Goal: Transaction & Acquisition: Purchase product/service

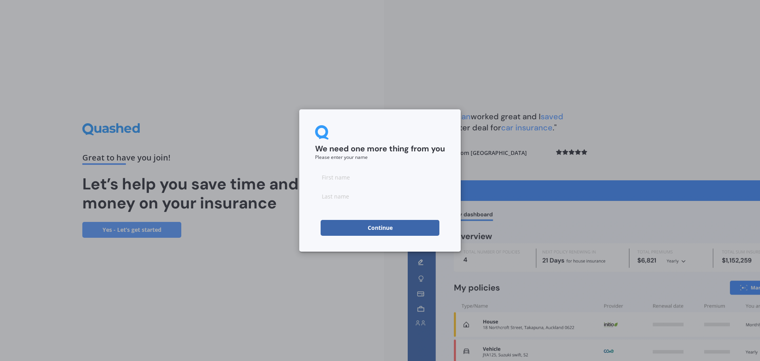
click at [366, 179] on input at bounding box center [380, 177] width 130 height 16
type input "[PERSON_NAME]"
click at [377, 222] on button "Continue" at bounding box center [380, 228] width 119 height 16
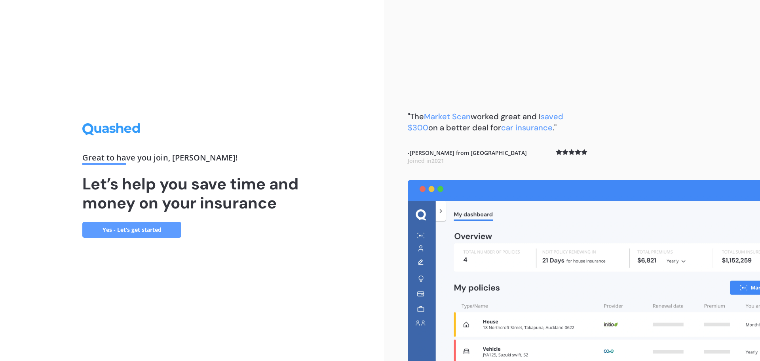
click at [130, 227] on link "Yes - Let’s get started" at bounding box center [131, 230] width 99 height 16
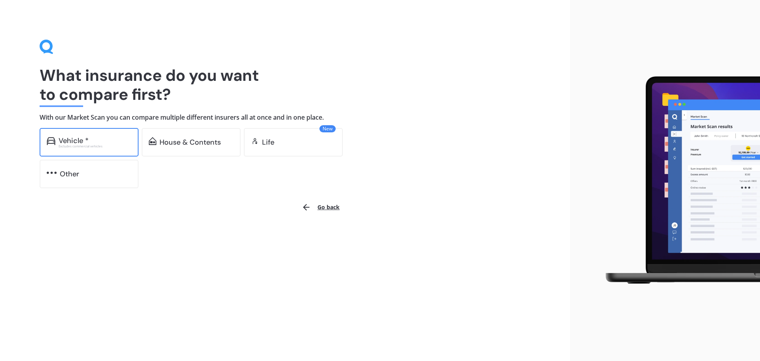
click at [101, 143] on div "Vehicle *" at bounding box center [95, 141] width 73 height 8
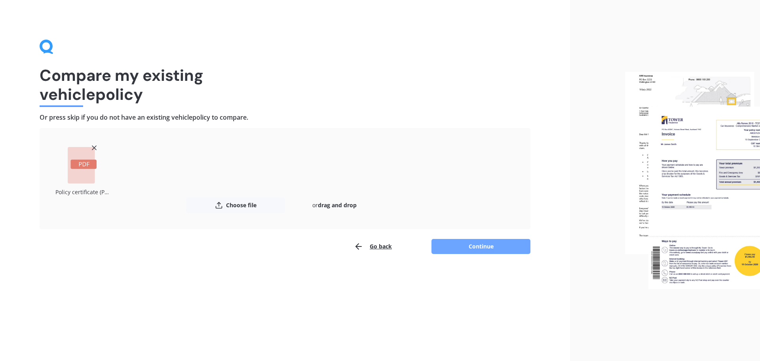
click at [464, 248] on button "Continue" at bounding box center [481, 246] width 99 height 15
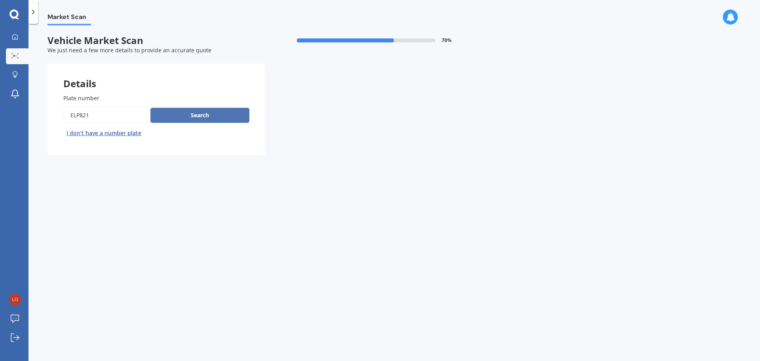
click at [208, 120] on button "Search" at bounding box center [200, 115] width 99 height 15
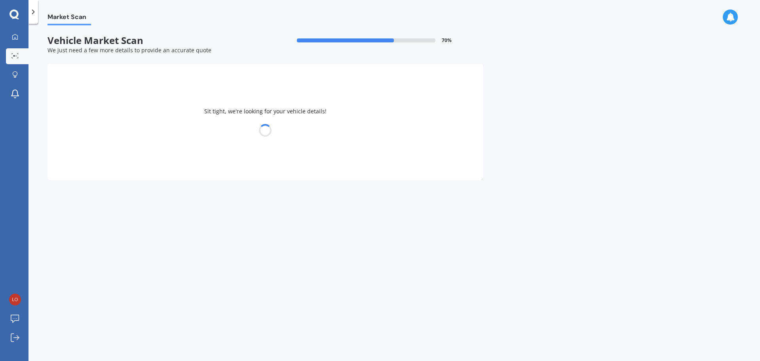
select select "TOYOTA"
select select "VITZ"
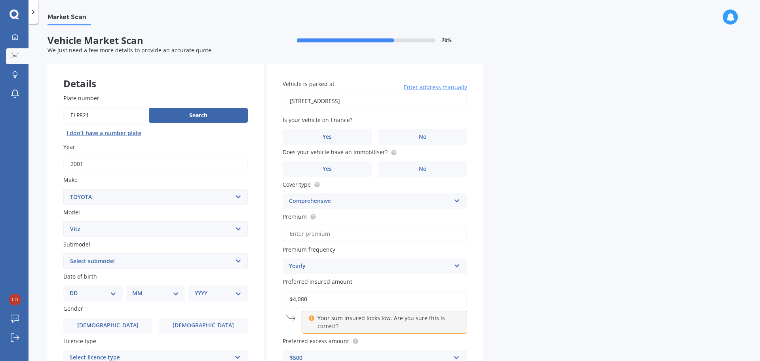
drag, startPoint x: 419, startPoint y: 100, endPoint x: 168, endPoint y: 66, distance: 253.5
click at [168, 66] on div "Details Plate number Search I don’t have a number plate Year [DATE] Make Select…" at bounding box center [266, 255] width 436 height 382
type input "[STREET_ADDRESS]"
click at [426, 135] on span "No" at bounding box center [423, 136] width 8 height 7
click at [0, 0] on input "No" at bounding box center [0, 0] width 0 height 0
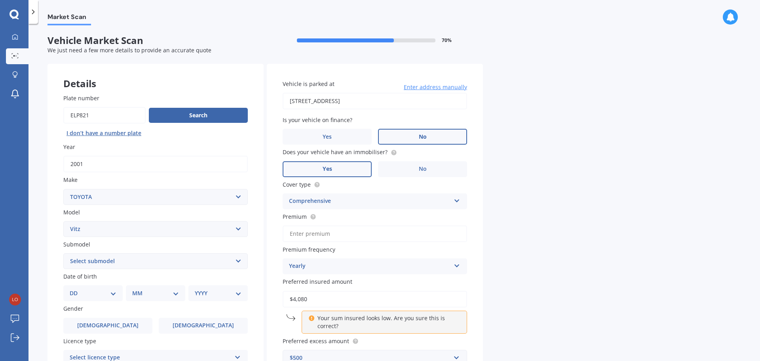
click at [341, 170] on label "Yes" at bounding box center [327, 169] width 89 height 16
click at [0, 0] on input "Yes" at bounding box center [0, 0] width 0 height 0
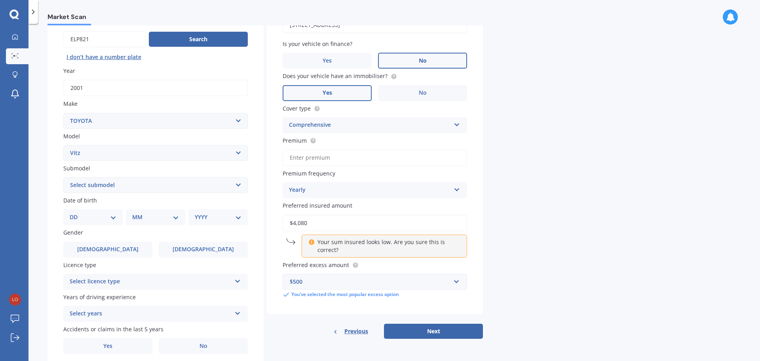
scroll to position [79, 0]
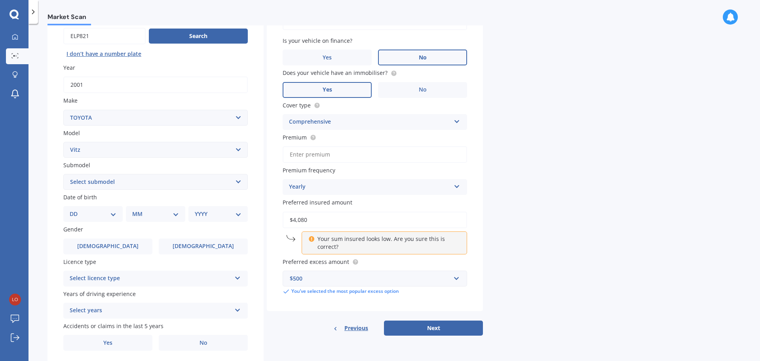
click at [124, 182] on select "Select submodel (All) Hybrid RS RS Turbo" at bounding box center [155, 182] width 185 height 16
click at [52, 177] on div "Plate number Search I don’t have a number plate Year [DATE] Make Select make AC…" at bounding box center [156, 183] width 216 height 368
click at [103, 183] on select "Select submodel (All) Hybrid RS RS Turbo" at bounding box center [155, 182] width 185 height 16
click at [34, 194] on div "Market Scan Vehicle Market Scan 70 % We just need a few more details to provide…" at bounding box center [395, 193] width 732 height 337
click at [88, 216] on select "DD 01 02 03 04 05 06 07 08 09 10 11 12 13 14 15 16 17 18 19 20 21 22 23 24 25 2…" at bounding box center [93, 214] width 47 height 9
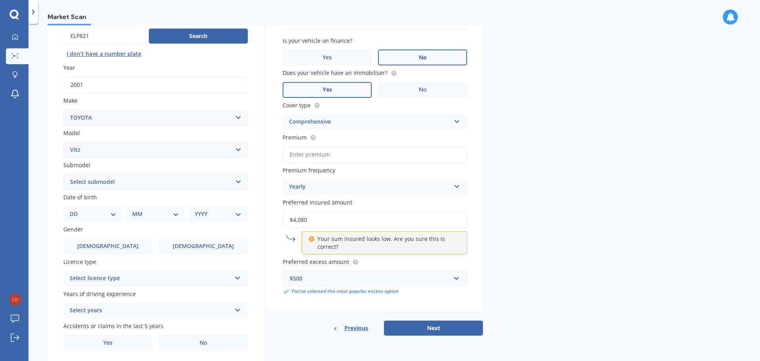
select select "15"
click at [76, 210] on select "DD 01 02 03 04 05 06 07 08 09 10 11 12 13 14 15 16 17 18 19 20 21 22 23 24 25 2…" at bounding box center [93, 214] width 47 height 9
click at [162, 217] on select "MM 01 02 03 04 05 06 07 08 09 10 11 12" at bounding box center [157, 214] width 44 height 9
select select "09"
click at [135, 210] on select "MM 01 02 03 04 05 06 07 08 09 10 11 12" at bounding box center [157, 214] width 44 height 9
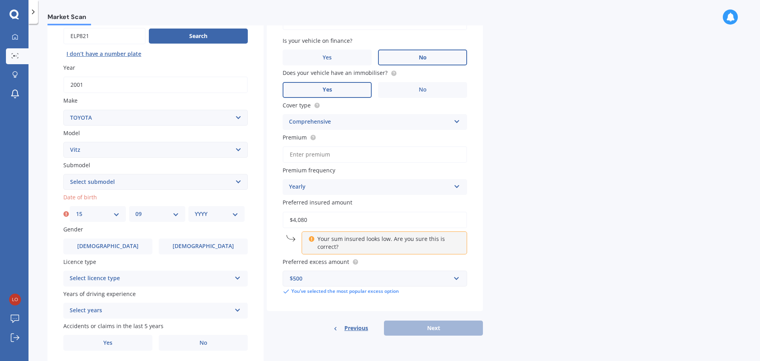
click at [221, 215] on select "YYYY 2025 2024 2023 2022 2021 2020 2019 2018 2017 2016 2015 2014 2013 2012 2011…" at bounding box center [217, 214] width 44 height 9
select select "1978"
click at [195, 210] on select "YYYY 2025 2024 2023 2022 2021 2020 2019 2018 2017 2016 2015 2014 2013 2012 2011…" at bounding box center [217, 214] width 44 height 9
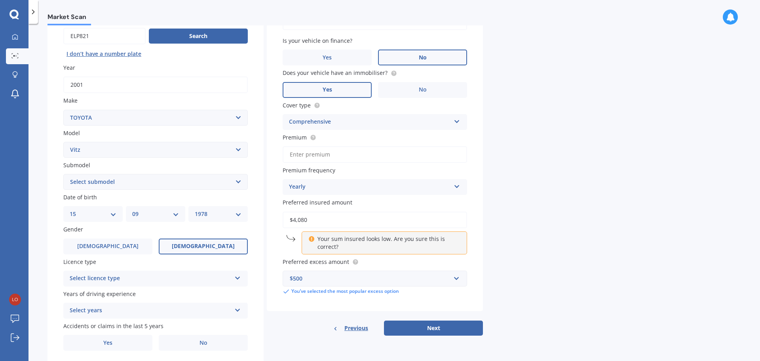
click at [200, 244] on span "[DEMOGRAPHIC_DATA]" at bounding box center [203, 246] width 63 height 7
click at [0, 0] on input "[DEMOGRAPHIC_DATA]" at bounding box center [0, 0] width 0 height 0
click at [135, 281] on div "Select licence type" at bounding box center [151, 279] width 162 height 10
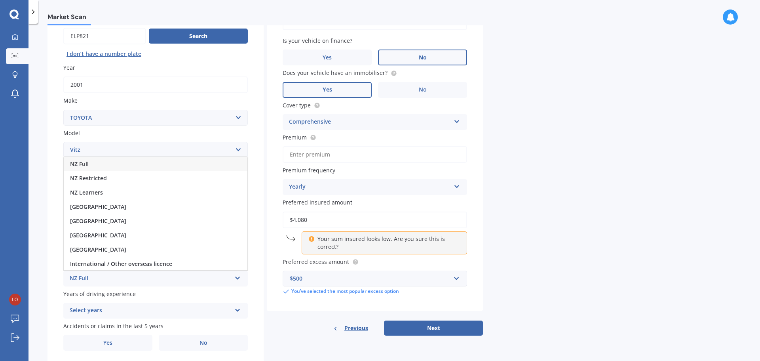
click at [107, 164] on div "NZ Full" at bounding box center [156, 164] width 184 height 14
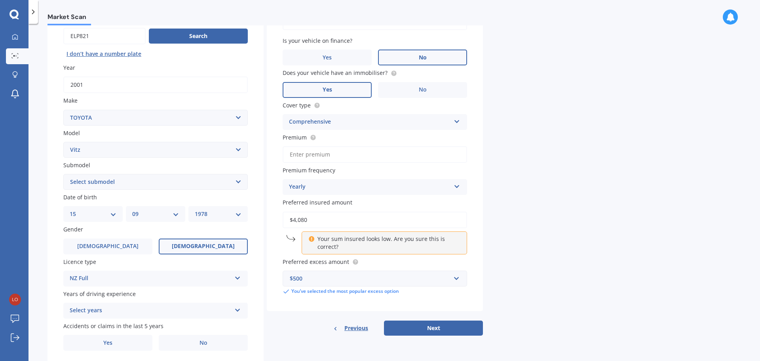
click at [263, 333] on div "Plate number Search I don’t have a number plate Year [DATE] Make Select make AC…" at bounding box center [156, 183] width 216 height 368
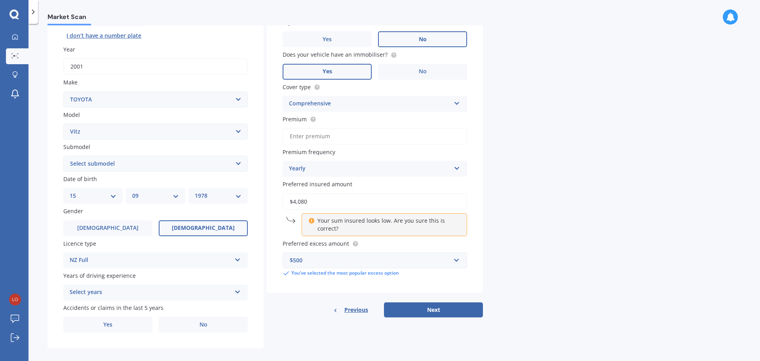
scroll to position [105, 0]
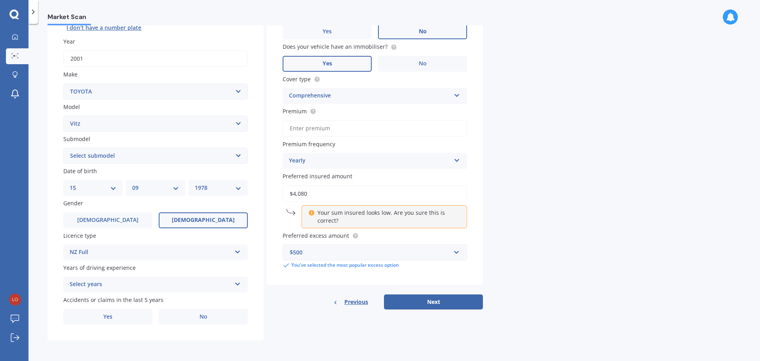
click at [217, 289] on div "Select years" at bounding box center [151, 285] width 162 height 10
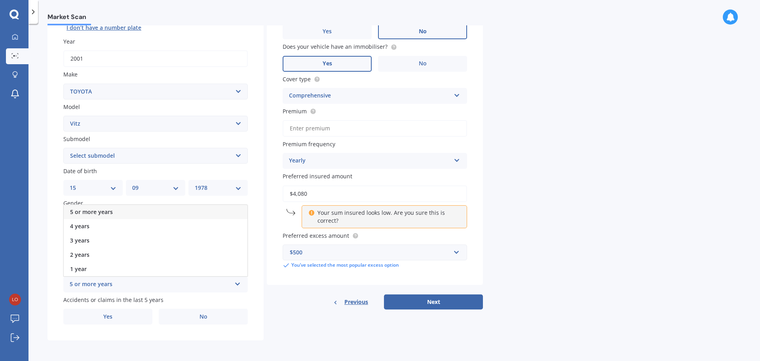
click at [145, 211] on div "5 or more years" at bounding box center [156, 212] width 184 height 14
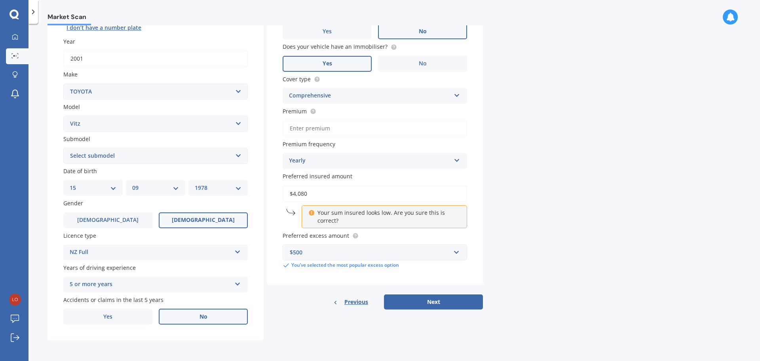
click at [213, 322] on label "No" at bounding box center [203, 317] width 89 height 16
click at [0, 0] on input "No" at bounding box center [0, 0] width 0 height 0
click at [415, 296] on button "Next" at bounding box center [433, 301] width 99 height 15
type input "$655.34"
click at [131, 147] on div "Submodel Select submodel (All) Hybrid RS RS Turbo" at bounding box center [155, 149] width 185 height 29
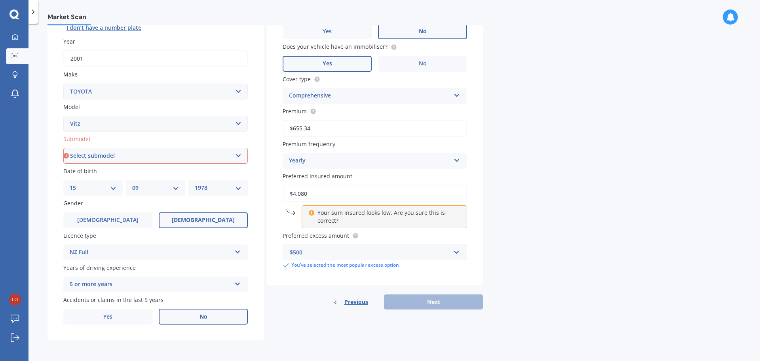
click at [127, 156] on select "Select submodel (All) Hybrid RS RS Turbo" at bounding box center [155, 156] width 185 height 16
select select "RS"
click at [63, 148] on select "Select submodel (All) Hybrid RS RS Turbo" at bounding box center [155, 156] width 185 height 16
click at [568, 162] on div "Market Scan Vehicle Market Scan 70 % We just need a few more details to provide…" at bounding box center [395, 193] width 732 height 337
click at [428, 299] on button "Next" at bounding box center [433, 301] width 99 height 15
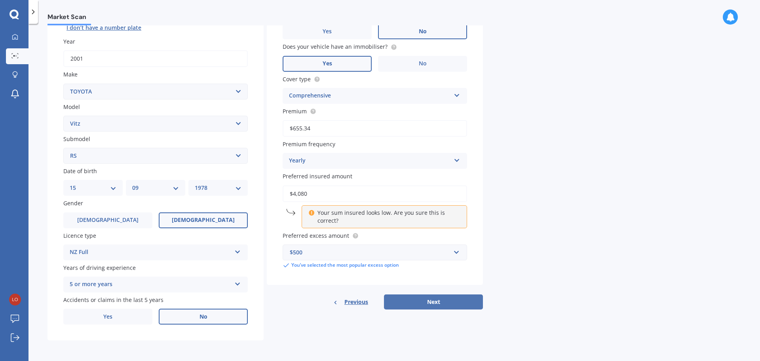
select select "15"
select select "09"
select select "1978"
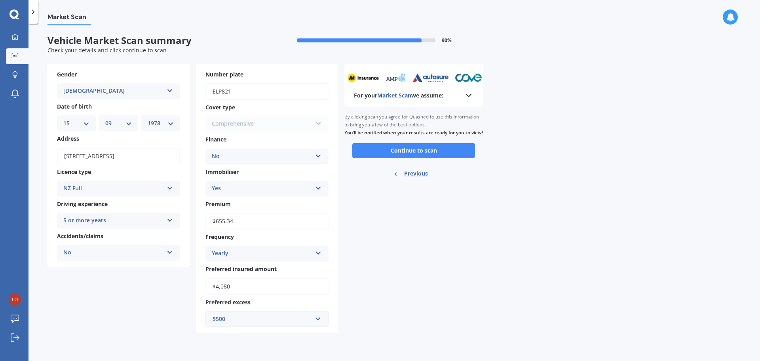
scroll to position [0, 0]
click at [417, 158] on button "Continue to scan" at bounding box center [413, 150] width 123 height 15
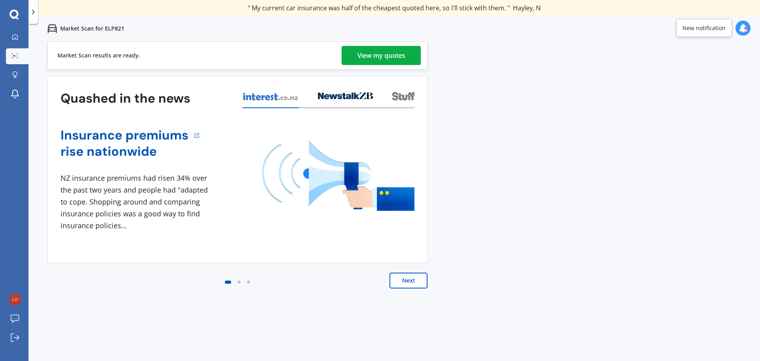
click at [412, 280] on button "Next" at bounding box center [409, 280] width 38 height 16
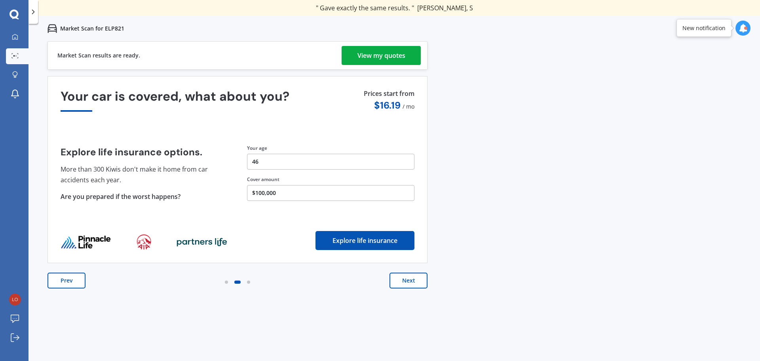
click at [409, 280] on button "Next" at bounding box center [409, 280] width 38 height 16
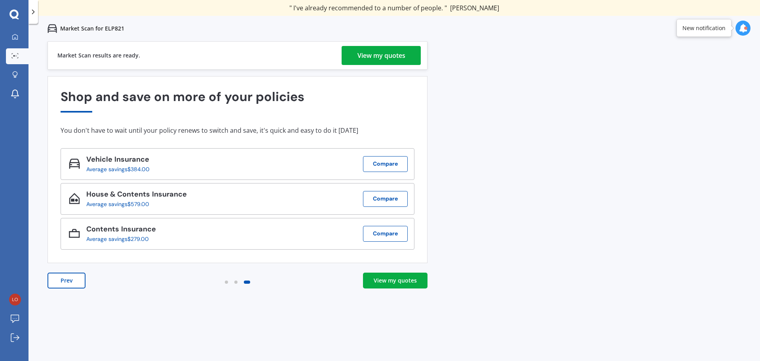
click at [373, 51] on div "View my quotes" at bounding box center [382, 55] width 48 height 19
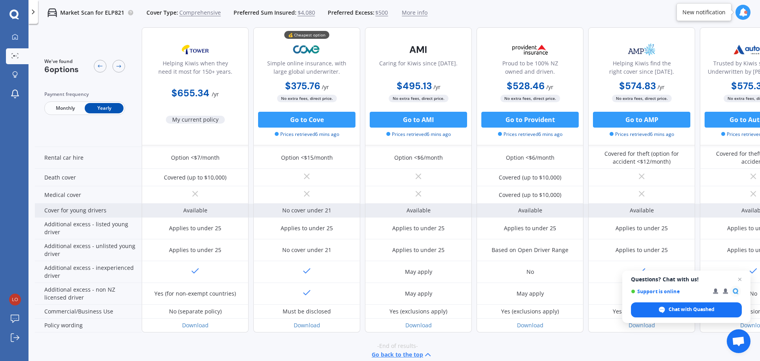
scroll to position [349, 0]
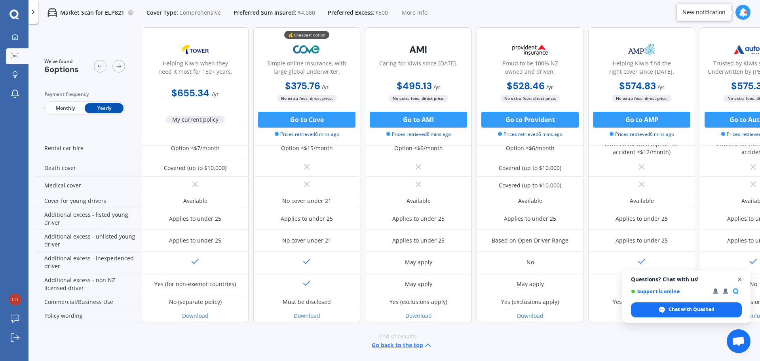
click at [741, 278] on span "Close chat" at bounding box center [740, 279] width 10 height 10
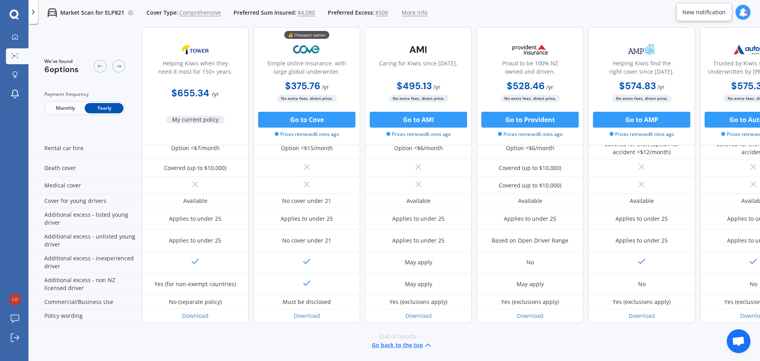
click at [743, 12] on icon at bounding box center [743, 12] width 9 height 9
click at [658, 11] on div "Market Scan for ELP821 Cover Type: Comprehensive Preferred Sum Insured: $4,080 …" at bounding box center [395, 12] width 732 height 25
click at [117, 67] on icon at bounding box center [119, 66] width 6 height 6
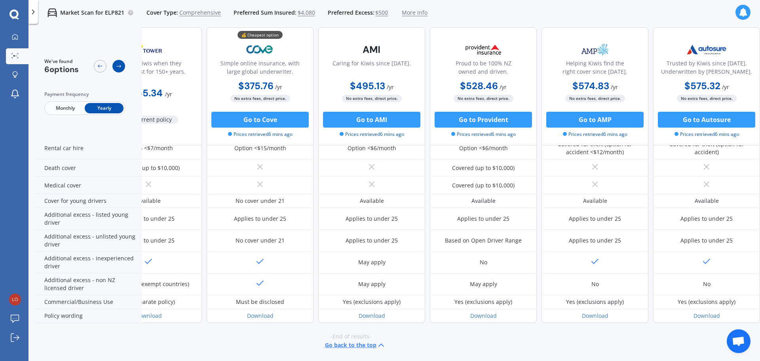
scroll to position [349, 51]
click at [117, 67] on icon at bounding box center [119, 66] width 6 height 6
click at [18, 40] on div at bounding box center [15, 37] width 12 height 7
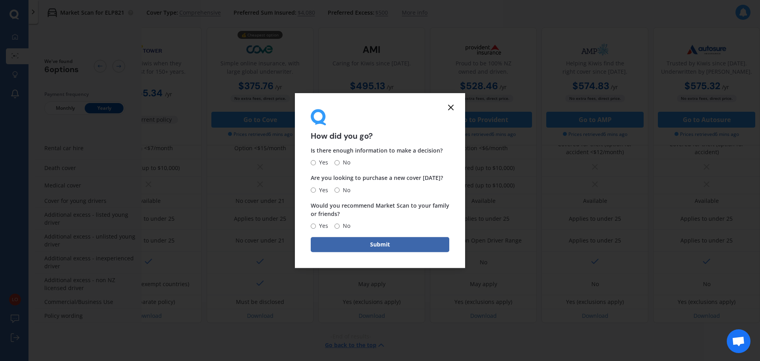
click at [336, 162] on input "No" at bounding box center [337, 162] width 5 height 5
radio input "true"
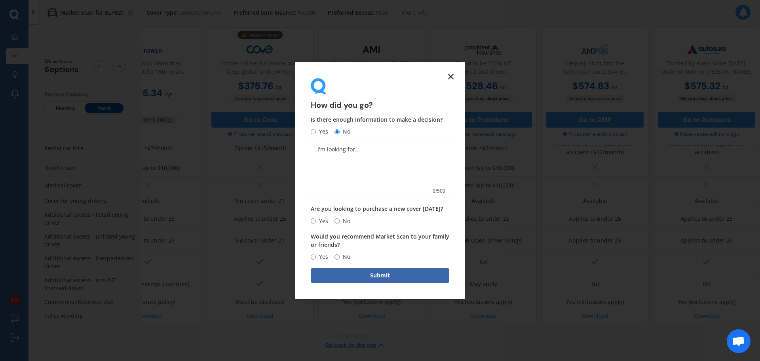
click at [337, 156] on textarea at bounding box center [380, 170] width 139 height 55
type textarea "there should be more insurers offering, where is the AA? State etc?"
click at [316, 221] on input "Yes" at bounding box center [313, 220] width 5 height 5
radio input "true"
click at [318, 257] on span "Yes" at bounding box center [322, 257] width 12 height 10
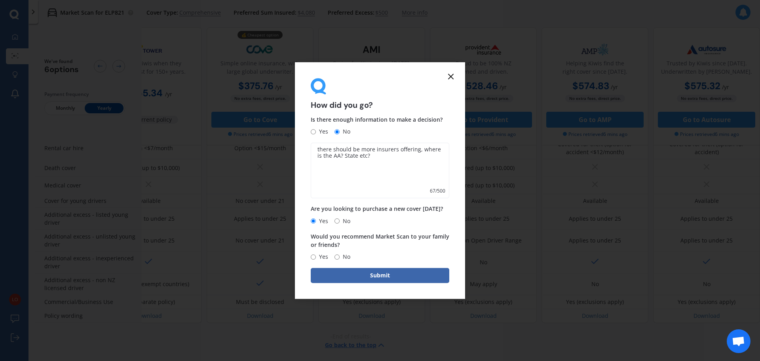
click at [316, 257] on input "Yes" at bounding box center [313, 256] width 5 height 5
radio input "true"
click at [372, 276] on button "Submit" at bounding box center [380, 275] width 139 height 15
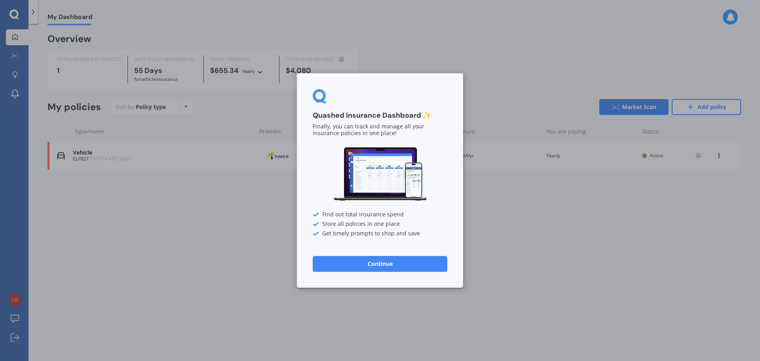
click at [387, 261] on button "Continue" at bounding box center [380, 264] width 135 height 16
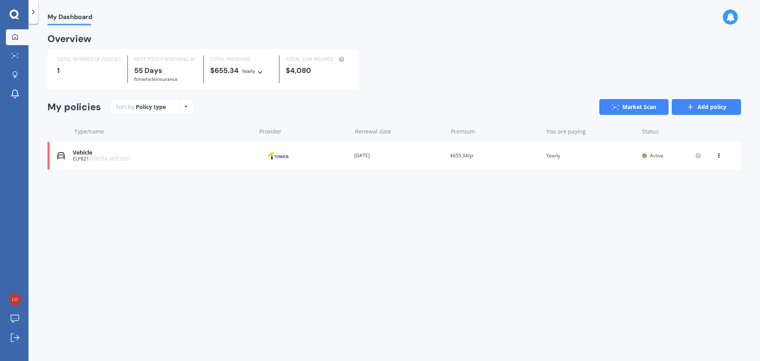
click at [684, 107] on link "Add policy" at bounding box center [706, 107] width 69 height 16
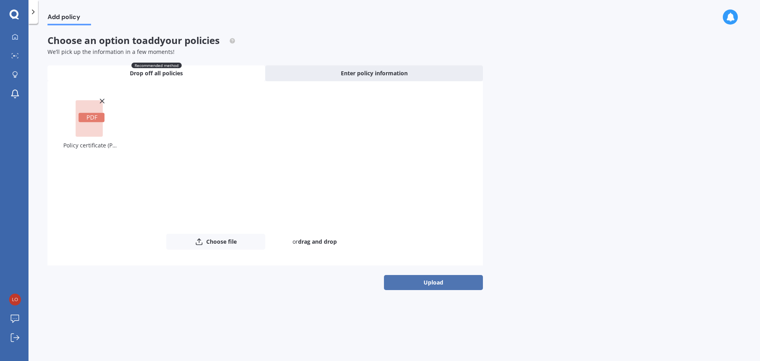
click at [411, 282] on button "Upload" at bounding box center [433, 282] width 99 height 15
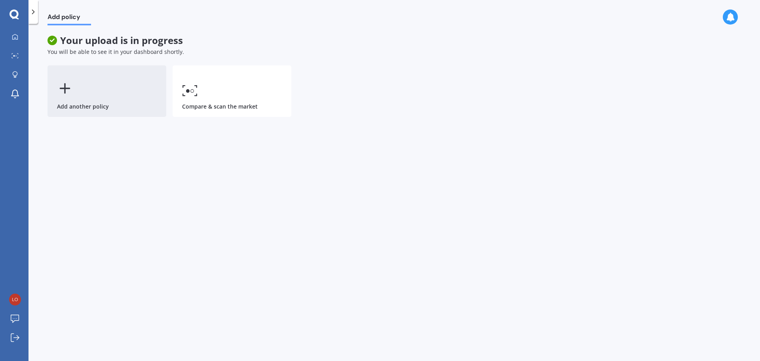
click at [62, 86] on icon at bounding box center [65, 88] width 16 height 16
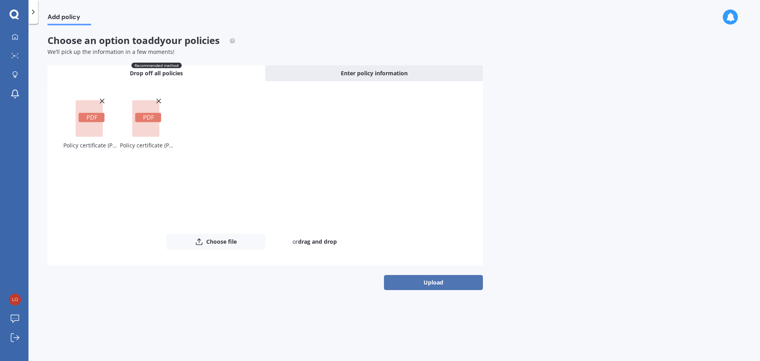
click at [425, 282] on button "Upload" at bounding box center [433, 282] width 99 height 15
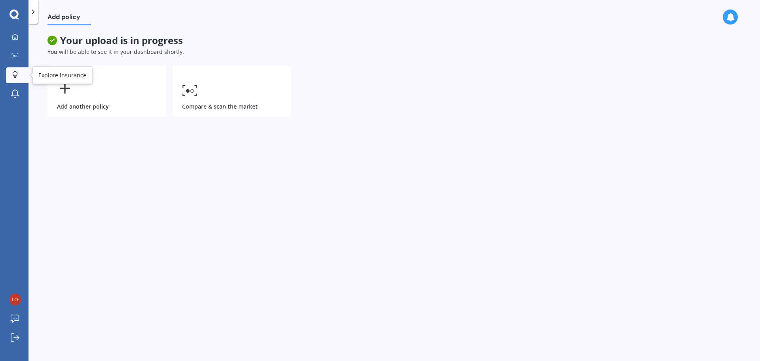
click at [10, 75] on div at bounding box center [15, 75] width 12 height 8
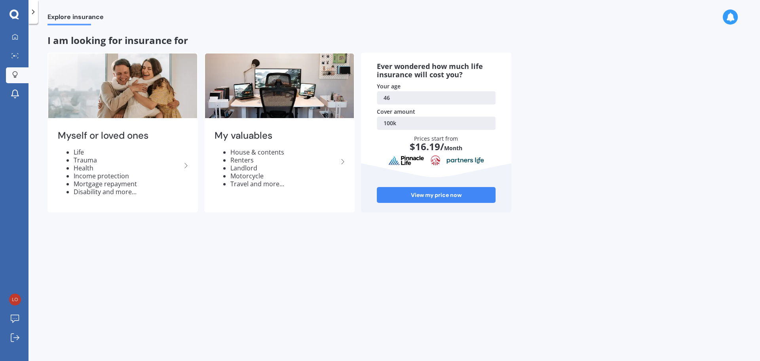
click at [35, 16] on div at bounding box center [34, 12] width 10 height 24
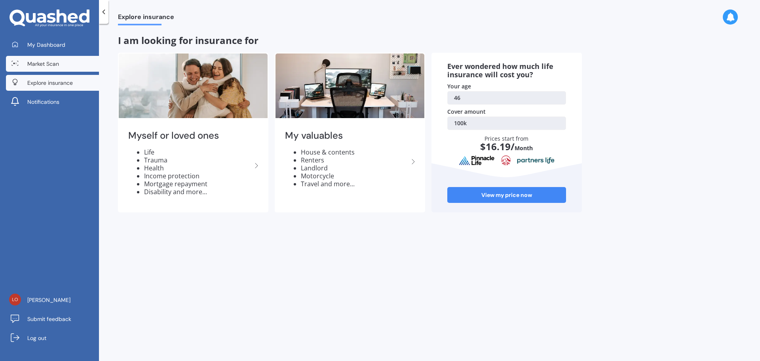
click at [53, 61] on span "Market Scan" at bounding box center [43, 64] width 32 height 8
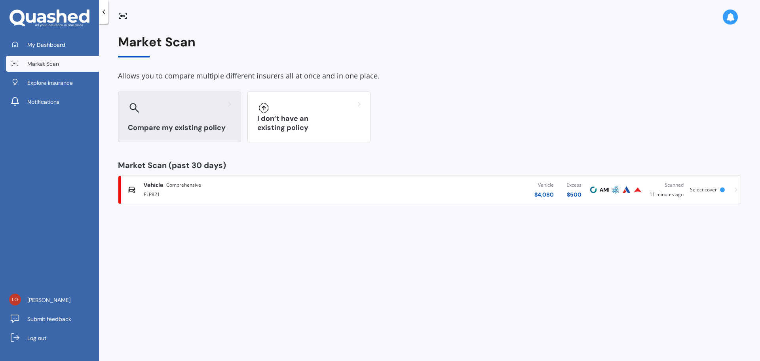
click at [190, 115] on div "Compare my existing policy" at bounding box center [179, 116] width 123 height 51
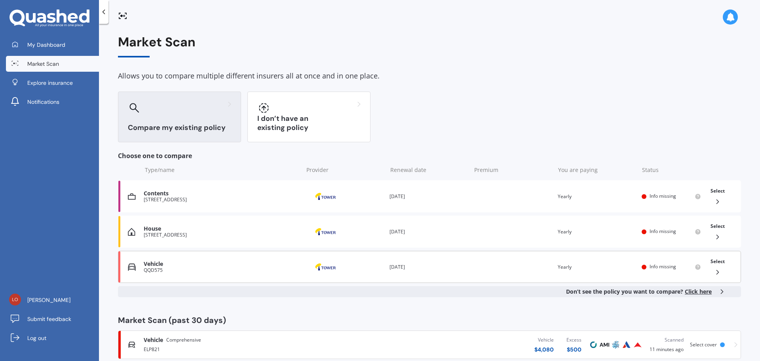
click at [715, 270] on icon at bounding box center [718, 272] width 8 height 8
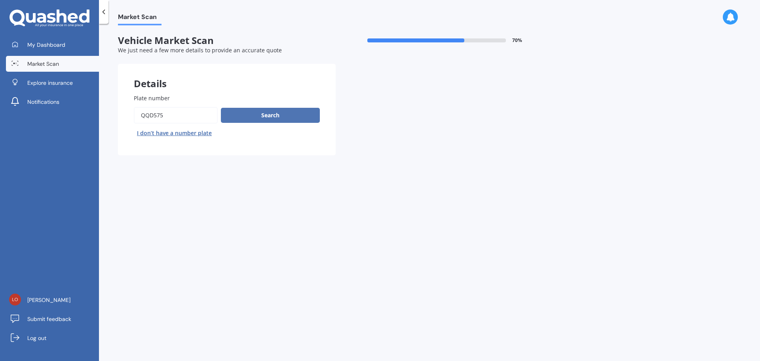
click at [261, 120] on button "Search" at bounding box center [270, 115] width 99 height 15
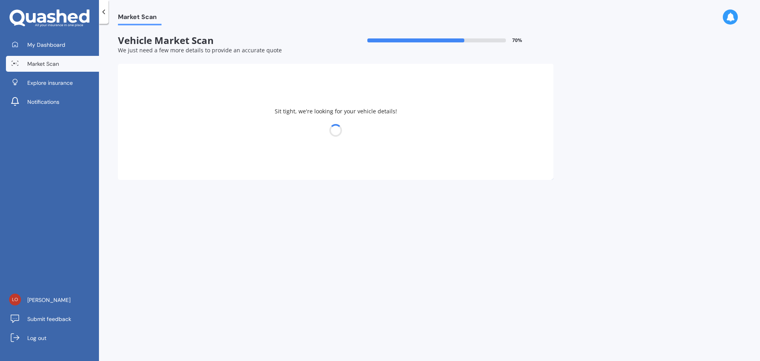
select select "TOYOTA"
select select "COROLLA"
select select "15"
select select "09"
select select "1978"
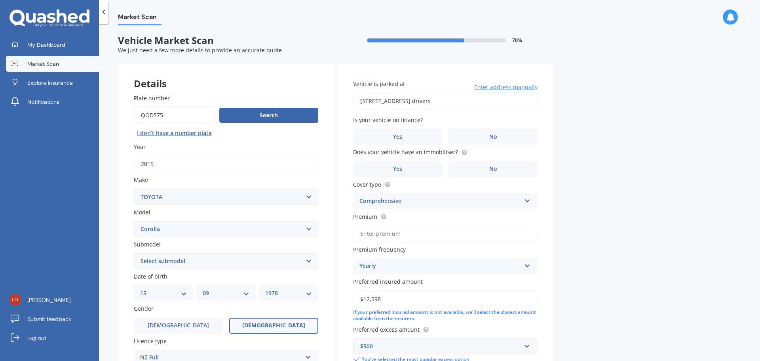
click at [377, 234] on input "Premium" at bounding box center [445, 233] width 185 height 17
type input "$891.94"
click at [417, 165] on label "Yes" at bounding box center [397, 169] width 89 height 16
click at [0, 0] on input "Yes" at bounding box center [0, 0] width 0 height 0
click at [471, 140] on label "No" at bounding box center [493, 137] width 89 height 16
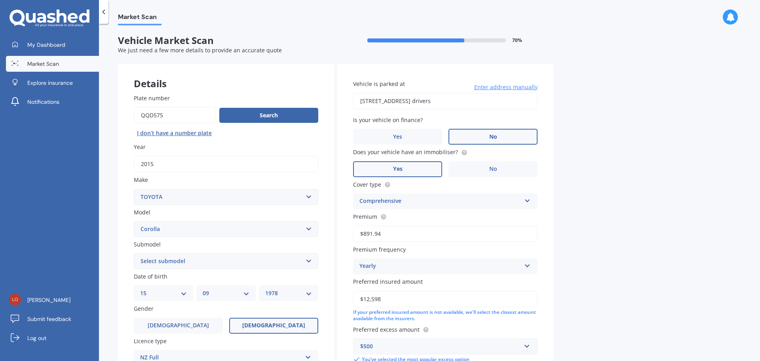
click at [0, 0] on input "No" at bounding box center [0, 0] width 0 height 0
drag, startPoint x: 445, startPoint y: 100, endPoint x: 619, endPoint y: 130, distance: 176.0
click at [582, 116] on div "Market Scan Vehicle Market Scan 70 % We just need a few more details to provide…" at bounding box center [429, 193] width 661 height 337
type input "[STREET_ADDRESS]"
click at [578, 219] on div "Market Scan Vehicle Market Scan 70 % We just need a few more details to provide…" at bounding box center [429, 193] width 661 height 337
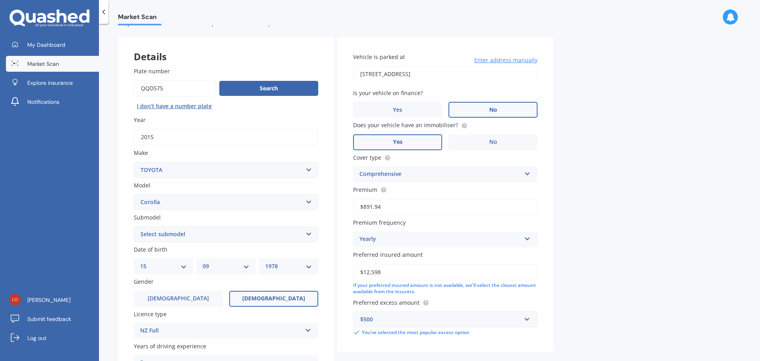
scroll to position [40, 0]
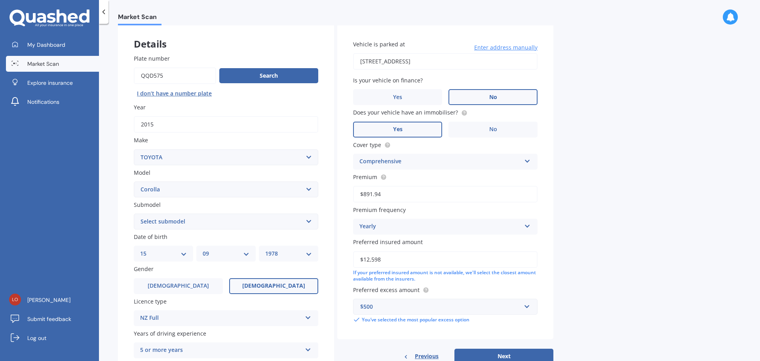
drag, startPoint x: 383, startPoint y: 260, endPoint x: 269, endPoint y: 243, distance: 114.9
click at [278, 245] on div "Details Plate number Search I don’t have a number plate Year [DATE] Make Select…" at bounding box center [336, 215] width 436 height 382
type input "$19,000"
click at [604, 264] on div "Market Scan Vehicle Market Scan 70 % We just need a few more details to provide…" at bounding box center [429, 193] width 661 height 337
click at [194, 215] on select "Select submodel (All other) Axio Diesel [PERSON_NAME] 2WD [PERSON_NAME] 4WD FXG…" at bounding box center [226, 221] width 185 height 16
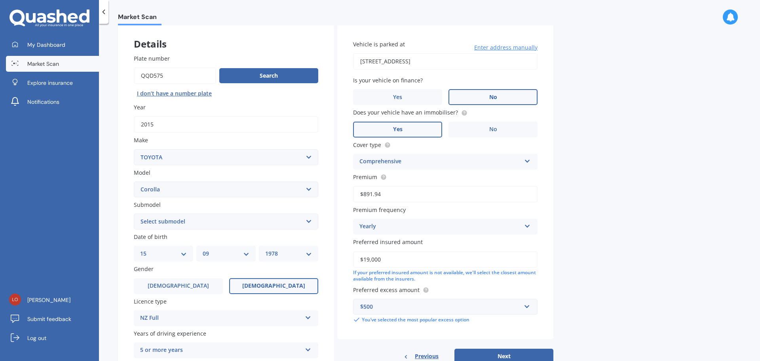
select select "[PERSON_NAME] 2WD"
click at [134, 213] on select "Select submodel (All other) Axio Diesel [PERSON_NAME] 2WD [PERSON_NAME] 4WD FXG…" at bounding box center [226, 221] width 185 height 16
click at [122, 253] on div "Plate number Search I don’t have a number plate Year [DATE] Make Select make AC…" at bounding box center [226, 222] width 216 height 368
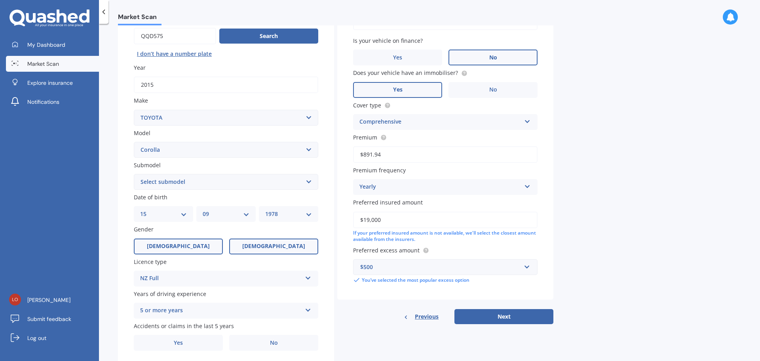
click at [180, 243] on span "[DEMOGRAPHIC_DATA]" at bounding box center [178, 246] width 63 height 7
click at [0, 0] on input "[DEMOGRAPHIC_DATA]" at bounding box center [0, 0] width 0 height 0
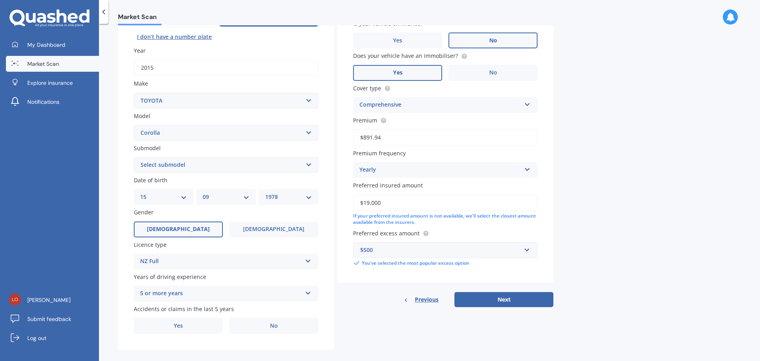
scroll to position [105, 0]
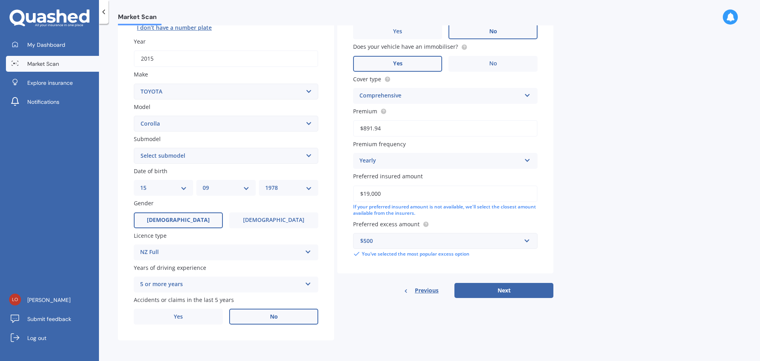
click at [263, 319] on label "No" at bounding box center [273, 317] width 89 height 16
click at [0, 0] on input "No" at bounding box center [0, 0] width 0 height 0
click at [279, 188] on select "YYYY 2025 2024 2023 2022 2021 2020 2019 2018 2017 2016 2015 2014 2013 2012 2011…" at bounding box center [288, 187] width 47 height 9
select select "1981"
click at [265, 183] on select "YYYY 2025 2024 2023 2022 2021 2020 2019 2018 2017 2016 2015 2014 2013 2012 2011…" at bounding box center [288, 187] width 47 height 9
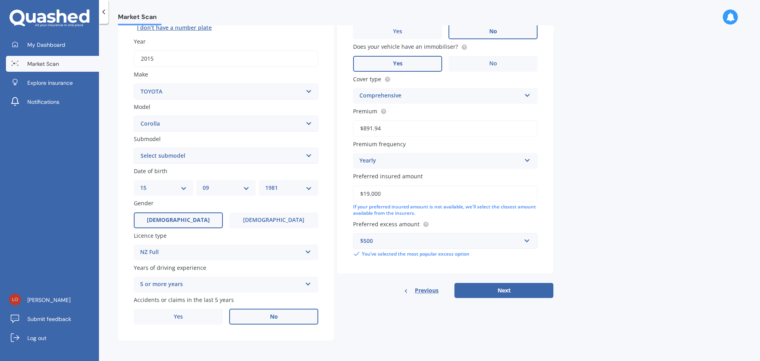
click at [212, 189] on select "MM 01 02 03 04 05 06 07 08 09 10 11 12" at bounding box center [226, 187] width 47 height 9
select select "03"
click at [203, 183] on select "MM 01 02 03 04 05 06 07 08 09 10 11 12" at bounding box center [226, 187] width 47 height 9
click at [164, 190] on select "DD 01 02 03 04 05 06 07 08 09 10 11 12 13 14 15 16 17 18 19 20 21 22 23 24 25 2…" at bounding box center [163, 187] width 47 height 9
select select "26"
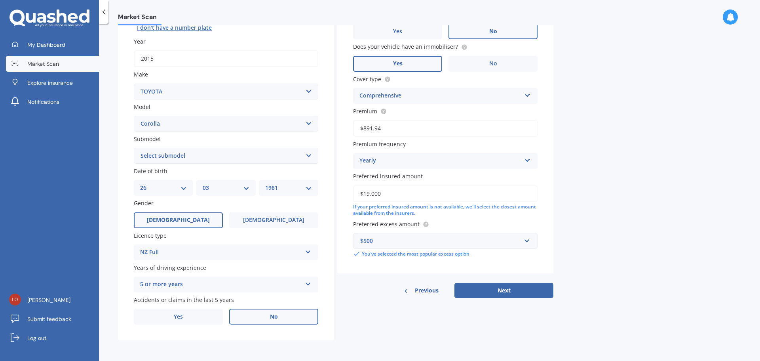
click at [140, 183] on select "DD 01 02 03 04 05 06 07 08 09 10 11 12 13 14 15 16 17 18 19 20 21 22 23 24 25 2…" at bounding box center [163, 187] width 47 height 9
click at [497, 295] on button "Next" at bounding box center [504, 290] width 99 height 15
select select "26"
select select "03"
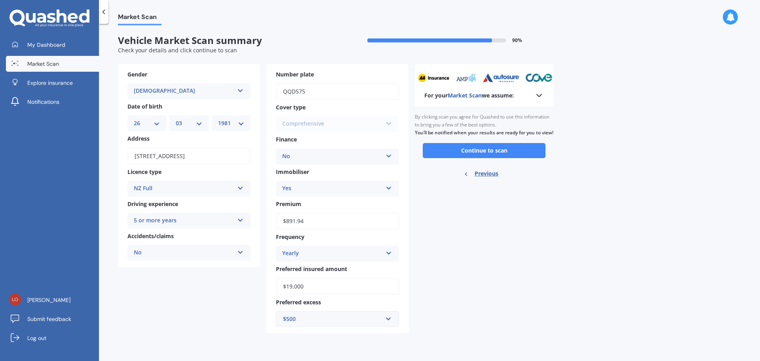
scroll to position [0, 0]
click at [222, 90] on div "[DEMOGRAPHIC_DATA]" at bounding box center [184, 91] width 100 height 10
click at [183, 116] on div "[DEMOGRAPHIC_DATA]" at bounding box center [189, 121] width 122 height 14
click at [230, 127] on select "YYYY 2025 2024 2023 2022 2021 2020 2019 2018 2017 2016 2015 2014 2013 2012 2011…" at bounding box center [231, 123] width 26 height 9
select select "1978"
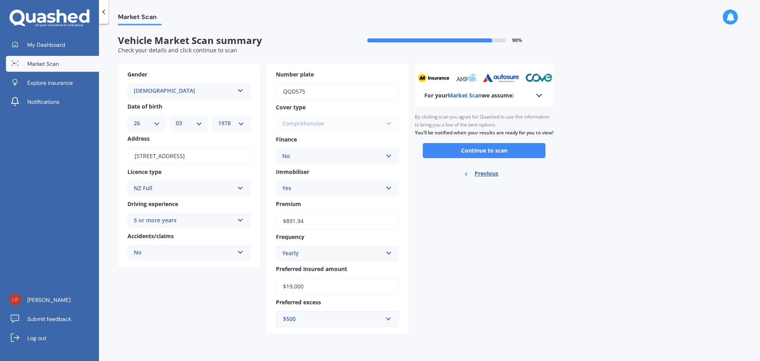
click at [218, 119] on select "YYYY 2025 2024 2023 2022 2021 2020 2019 2018 2017 2016 2015 2014 2013 2012 2011…" at bounding box center [231, 123] width 26 height 9
click at [191, 124] on select "MM 01 02 03 04 05 06 07 08 09 10 11 12" at bounding box center [189, 123] width 26 height 9
select select "09"
click at [176, 119] on select "MM 01 02 03 04 05 06 07 08 09 10 11 12" at bounding box center [189, 123] width 26 height 9
click at [159, 123] on select "DD 01 02 03 04 05 06 07 08 09 10 11 12 13 14 15 16 17 18 19 20 21 22 23 24 25 2…" at bounding box center [147, 123] width 26 height 9
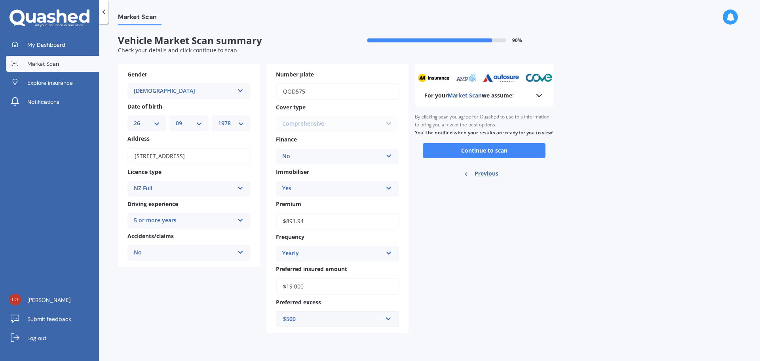
select select "15"
click at [134, 119] on select "DD 01 02 03 04 05 06 07 08 09 10 11 12 13 14 15 16 17 18 19 20 21 22 23 24 25 2…" at bounding box center [147, 123] width 26 height 9
click at [490, 167] on div "Ready to go By clicking scan you agree for Quashed to use this information to b…" at bounding box center [484, 146] width 139 height 79
click at [489, 158] on button "Continue to scan" at bounding box center [484, 150] width 123 height 15
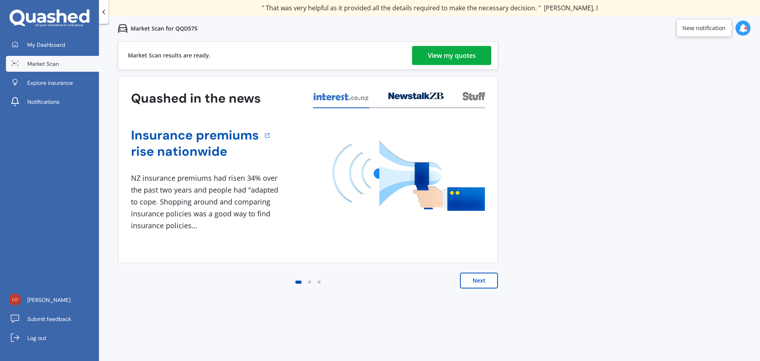
click at [445, 51] on div "View my quotes" at bounding box center [452, 55] width 48 height 19
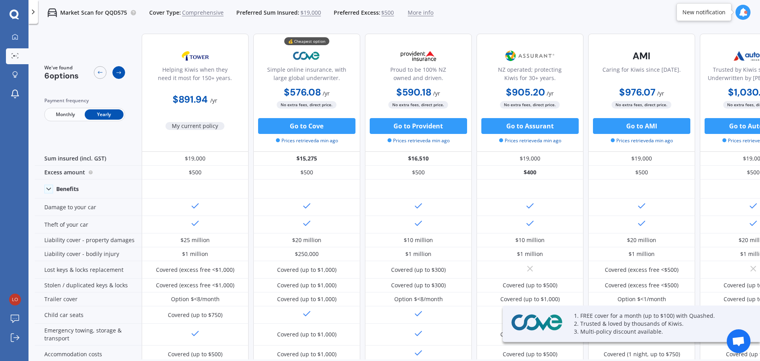
click at [120, 72] on icon at bounding box center [119, 72] width 6 height 6
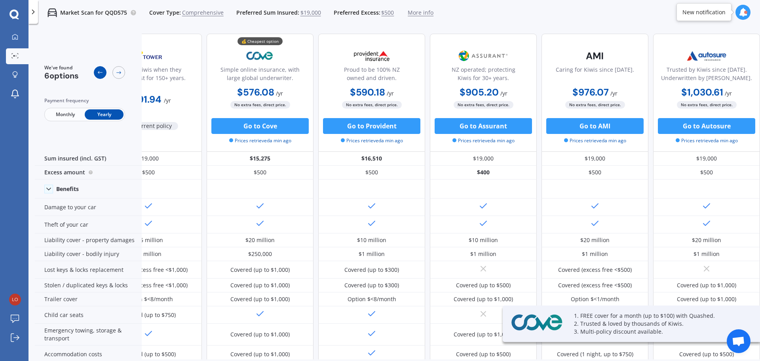
click at [101, 71] on icon at bounding box center [100, 72] width 6 height 6
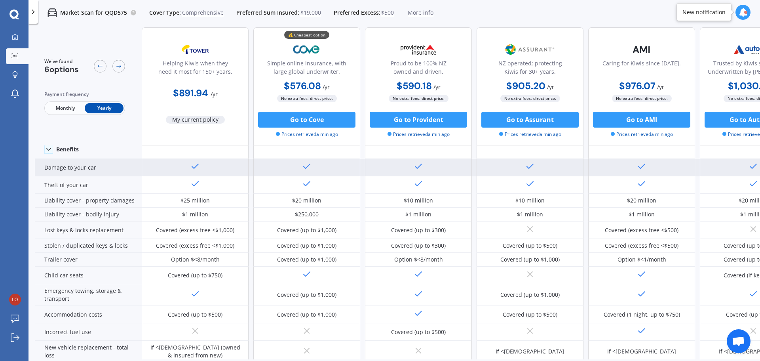
scroll to position [0, 0]
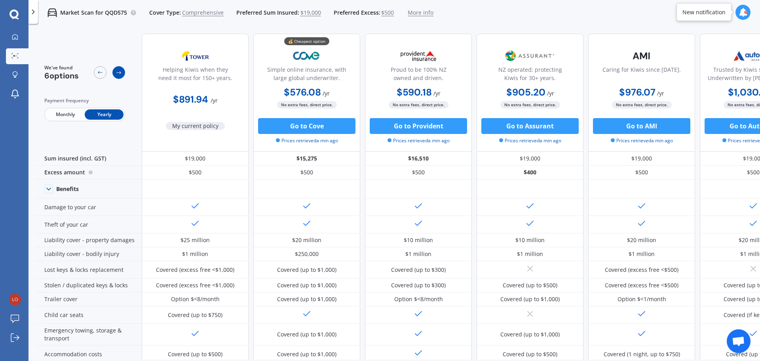
click at [120, 74] on icon at bounding box center [119, 72] width 6 height 6
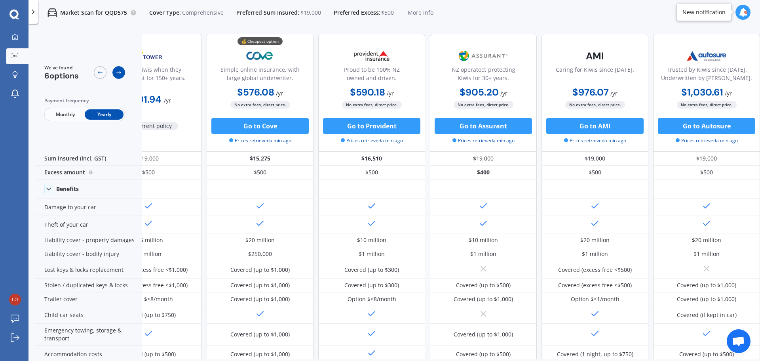
click at [120, 74] on icon at bounding box center [119, 72] width 6 height 6
